Goal: Task Accomplishment & Management: Use online tool/utility

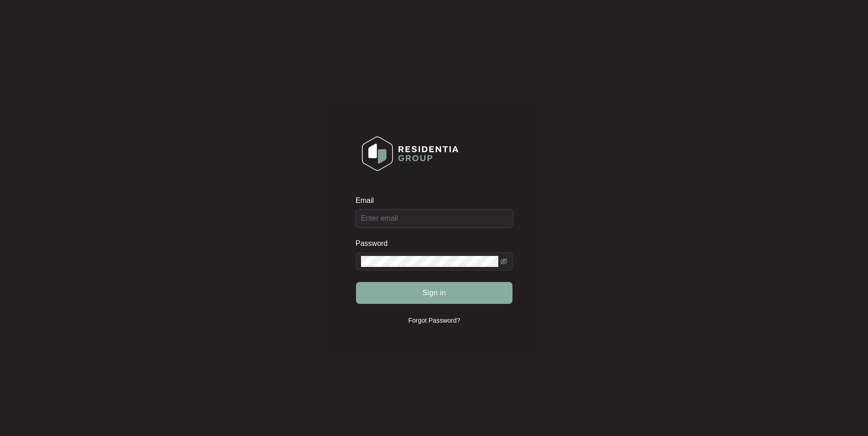
type input "[EMAIL_ADDRESS][DOMAIN_NAME]"
click at [447, 292] on button "Sign in" at bounding box center [434, 293] width 156 height 22
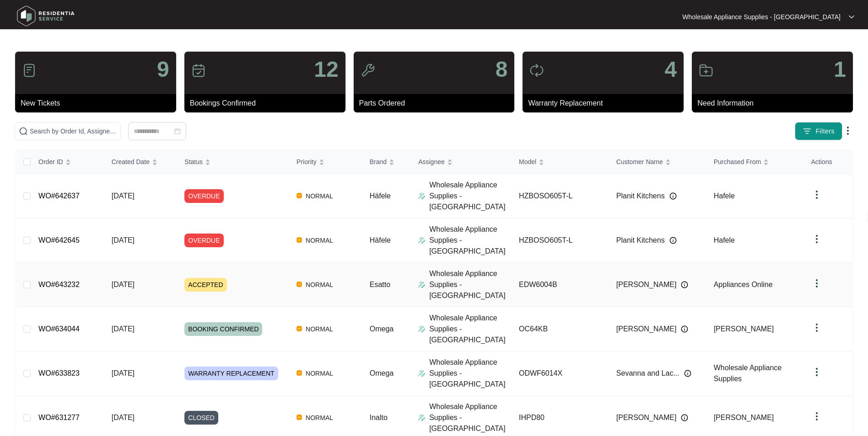
click at [132, 281] on span "[DATE]" at bounding box center [123, 285] width 23 height 8
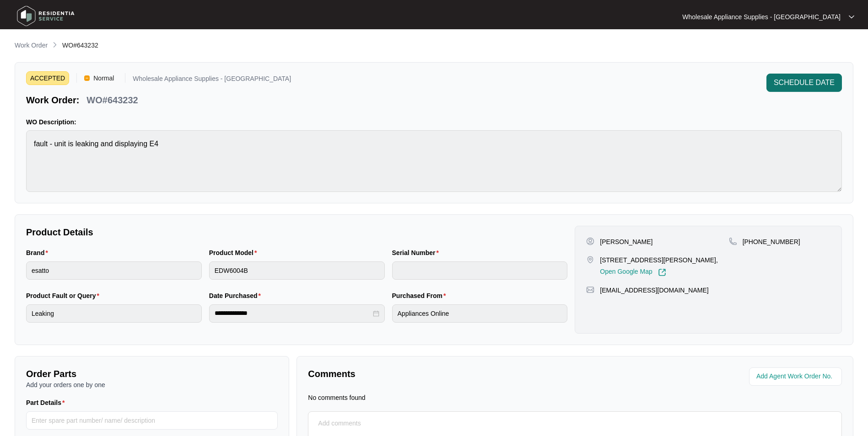
click at [797, 88] on span "SCHEDULE DATE" at bounding box center [804, 82] width 61 height 11
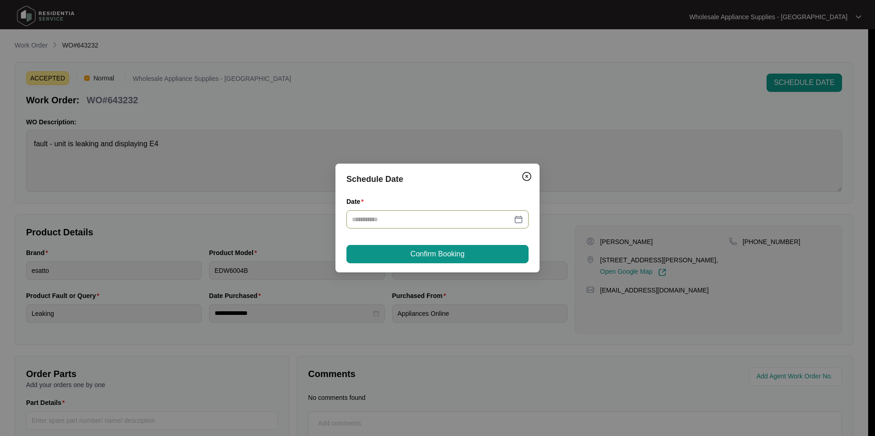
click at [520, 221] on div at bounding box center [437, 220] width 171 height 10
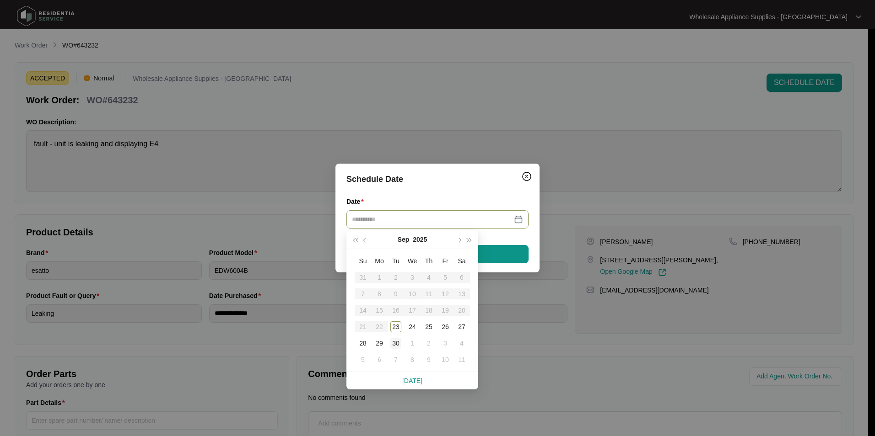
click at [395, 344] on div "30" at bounding box center [395, 343] width 11 height 11
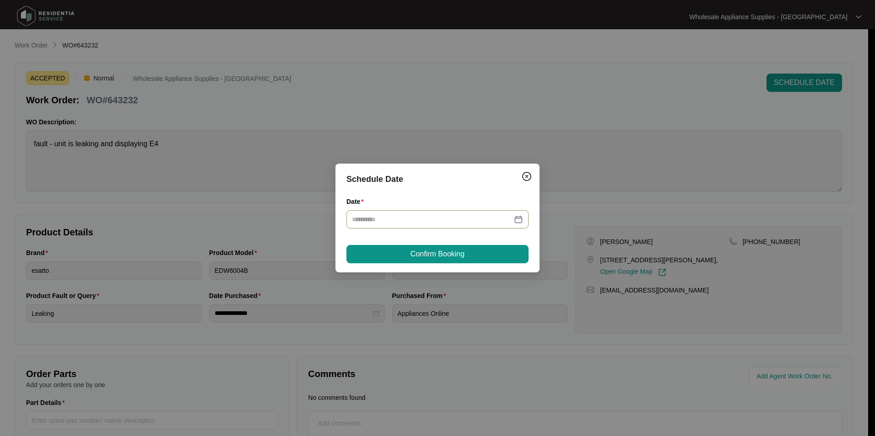
type input "**********"
click at [442, 253] on span "Confirm Booking" at bounding box center [437, 254] width 54 height 11
